Goal: Task Accomplishment & Management: Use online tool/utility

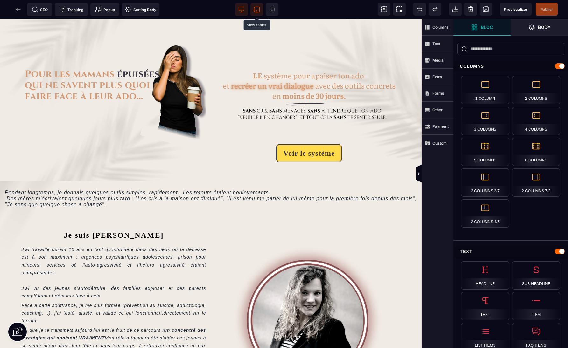
click at [261, 10] on span at bounding box center [256, 9] width 13 height 13
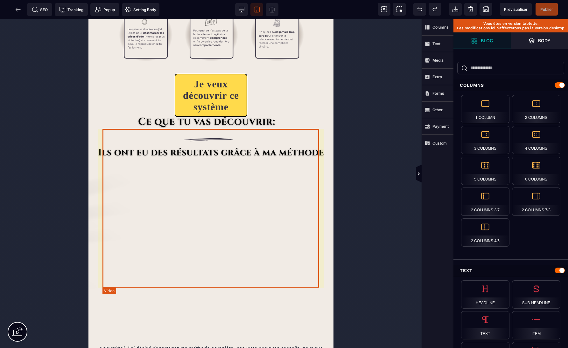
scroll to position [477, 0]
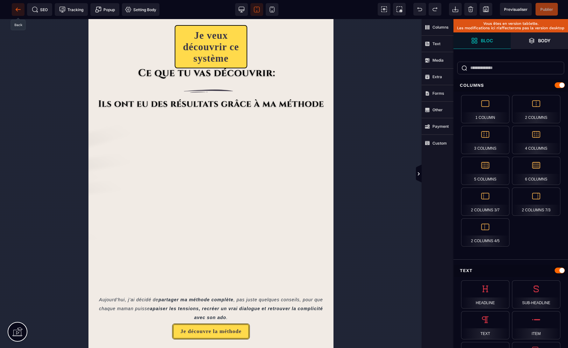
click at [17, 10] on icon at bounding box center [18, 9] width 6 height 6
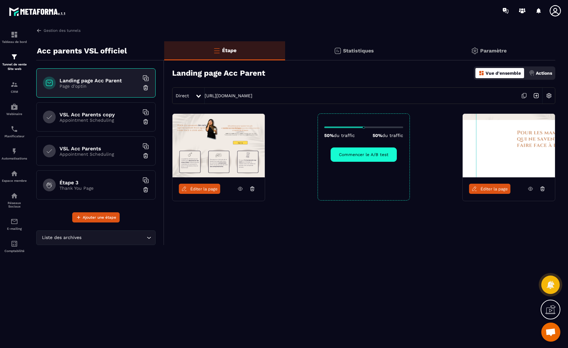
click at [339, 225] on div "Éditer la page 50% du traffic 50% du traffic Commencer le A/B test Éditer la pa…" at bounding box center [359, 173] width 391 height 119
click at [196, 190] on span "Éditer la page" at bounding box center [203, 189] width 27 height 5
